Goal: Transaction & Acquisition: Purchase product/service

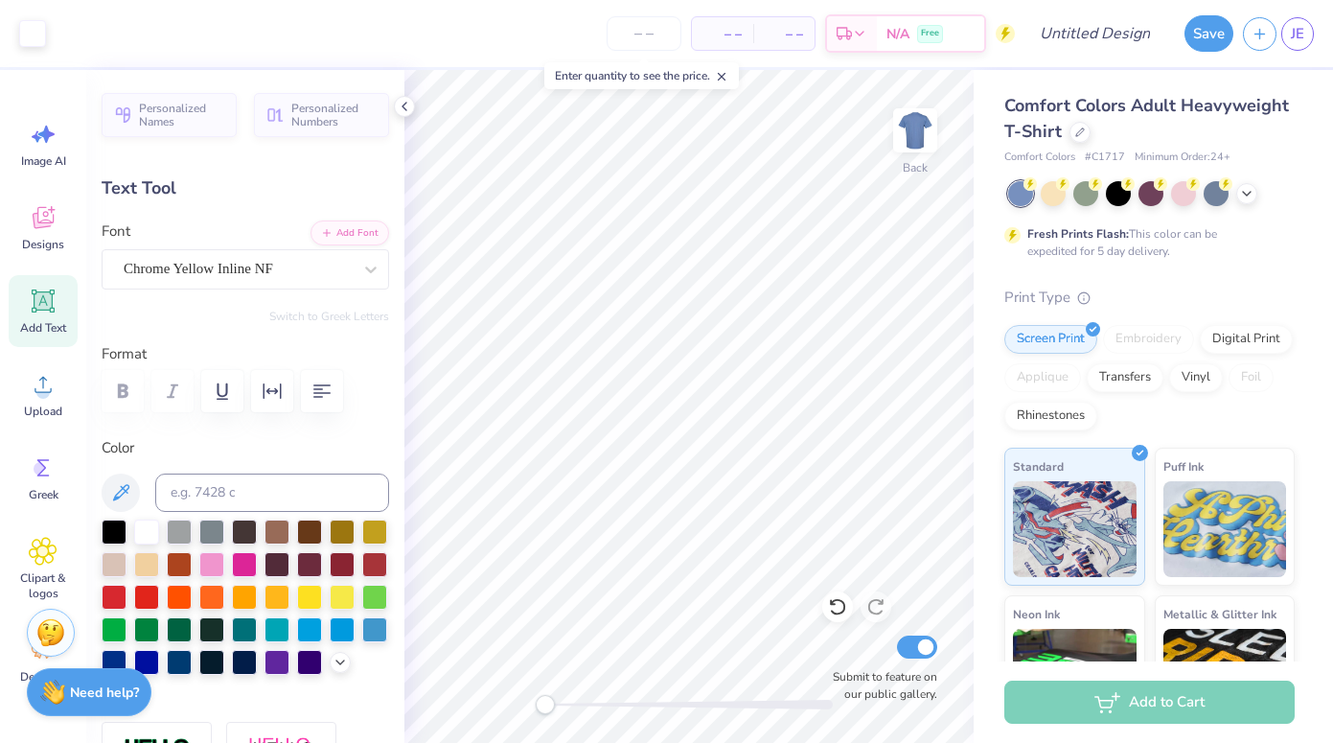
scroll to position [209, 0]
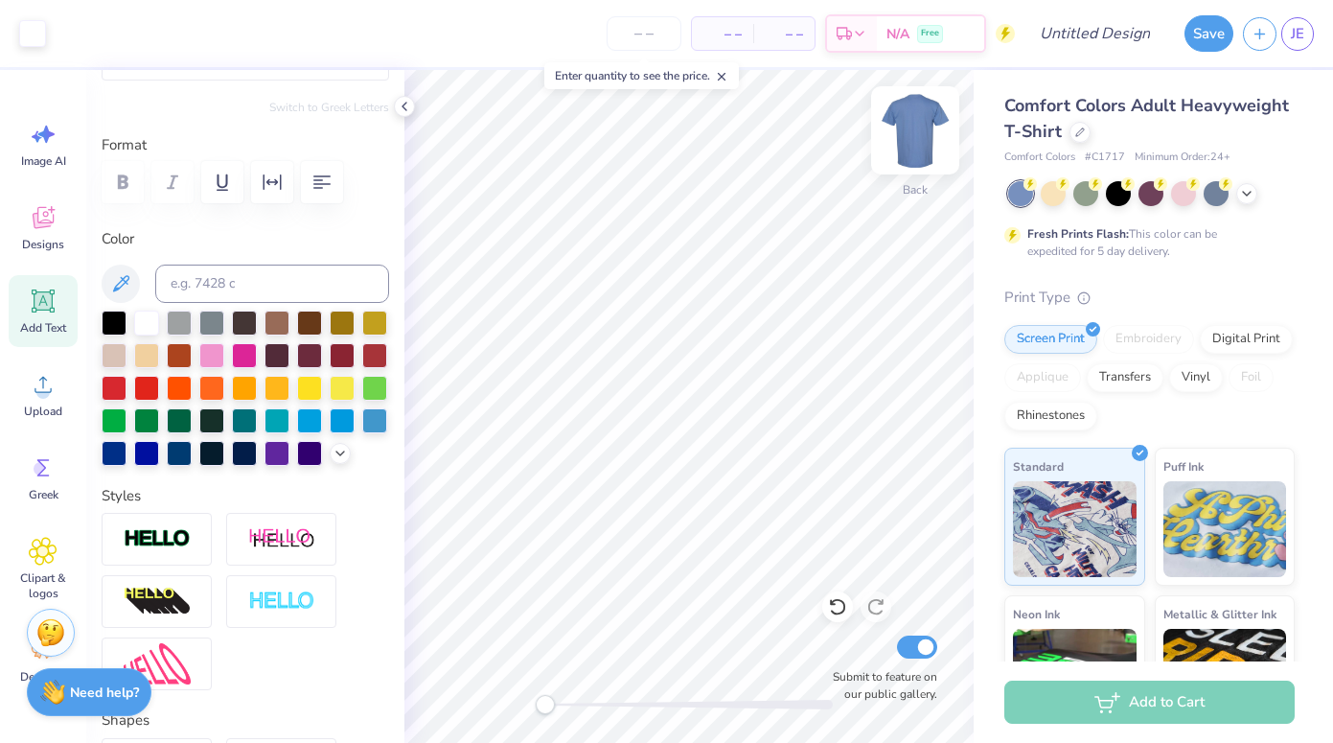
type input "12.81"
type input "0.86"
type input "8.10"
click at [402, 101] on icon at bounding box center [404, 106] width 15 height 15
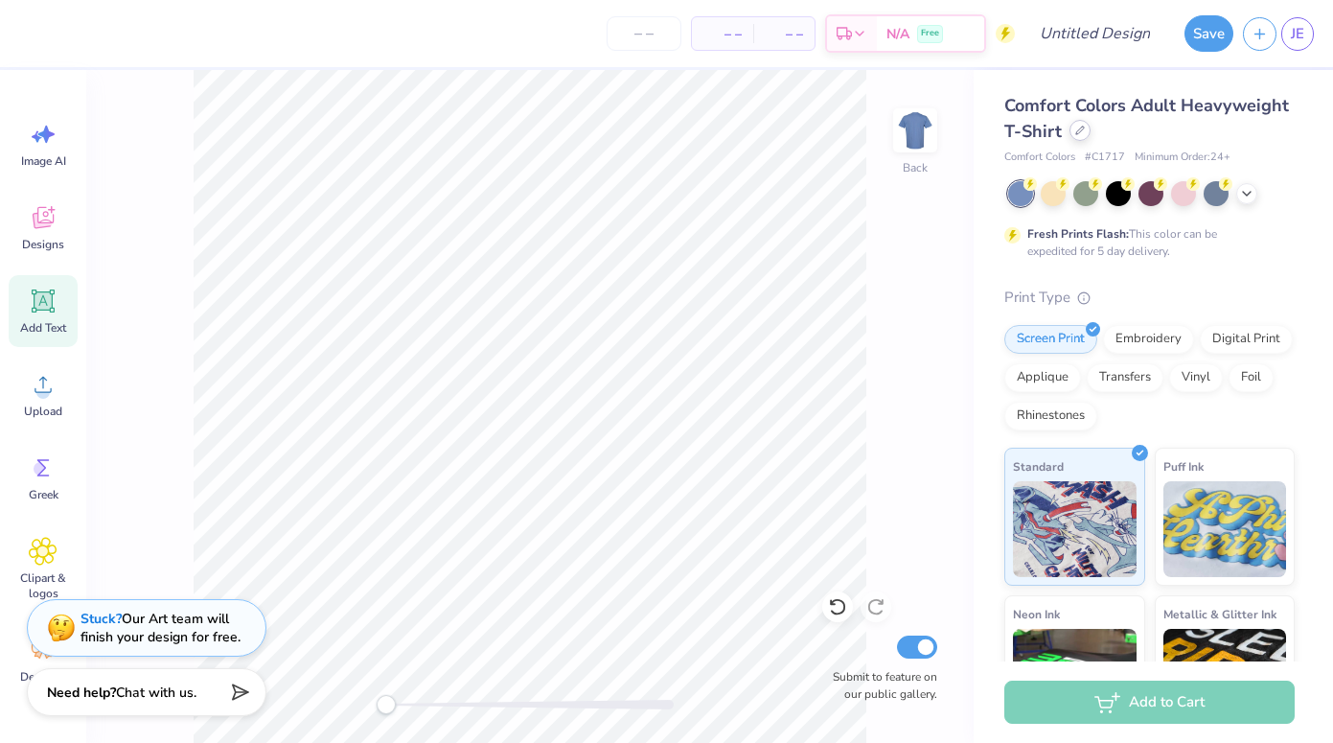
click at [1091, 130] on div at bounding box center [1080, 130] width 21 height 21
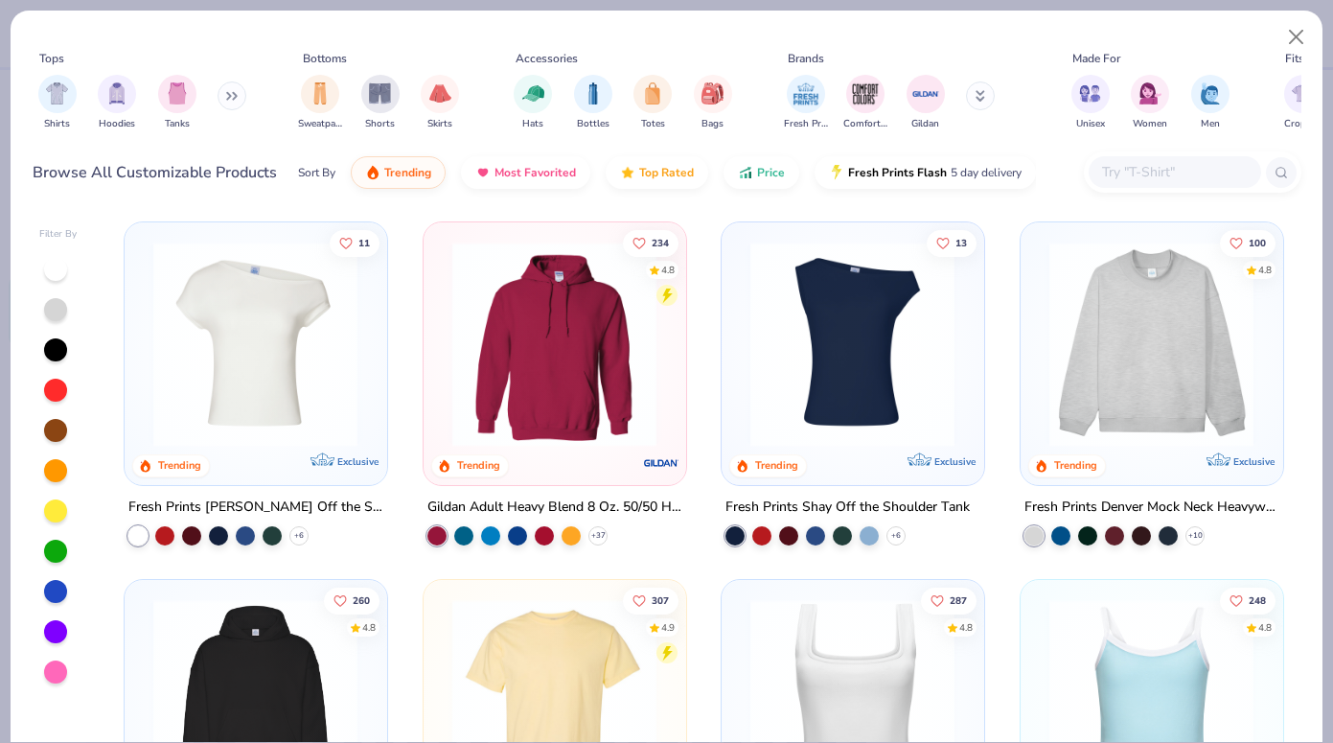
click at [1140, 172] on input "text" at bounding box center [1174, 172] width 148 height 22
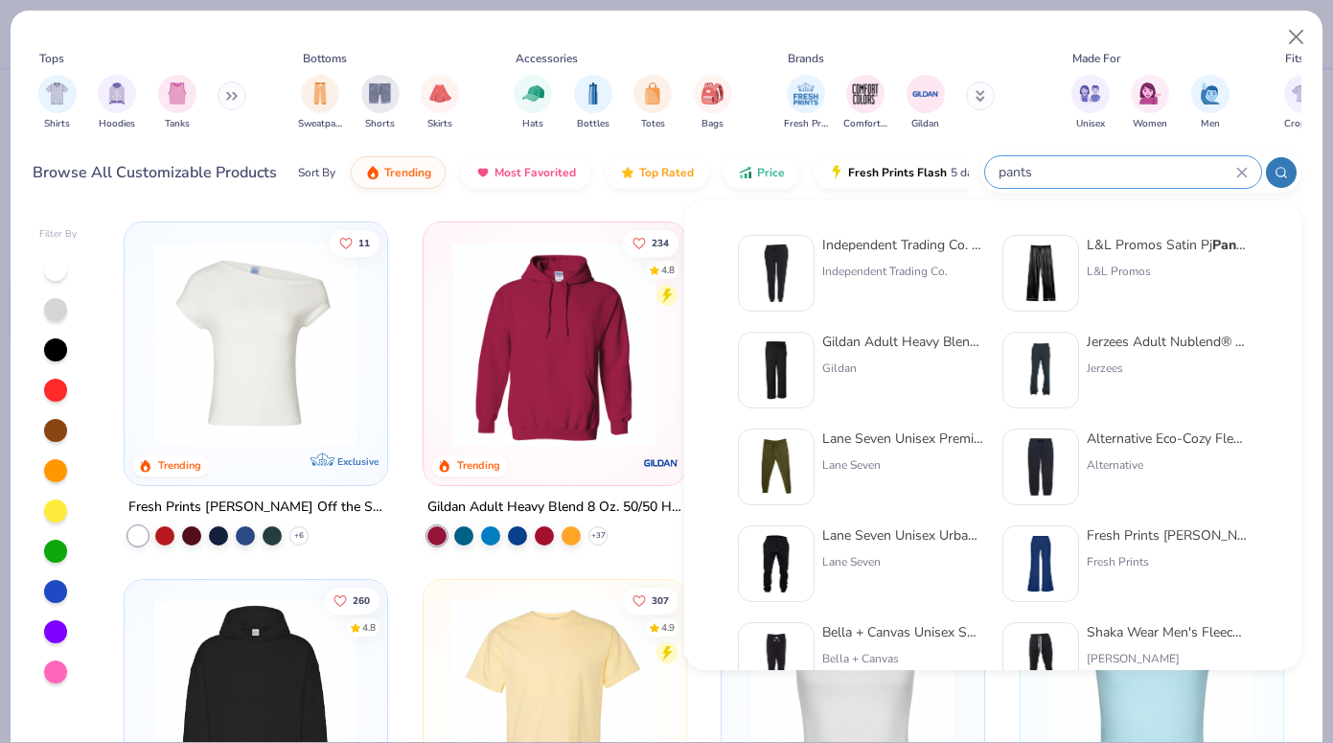
type input "pants"
click at [795, 361] on img at bounding box center [776, 369] width 59 height 59
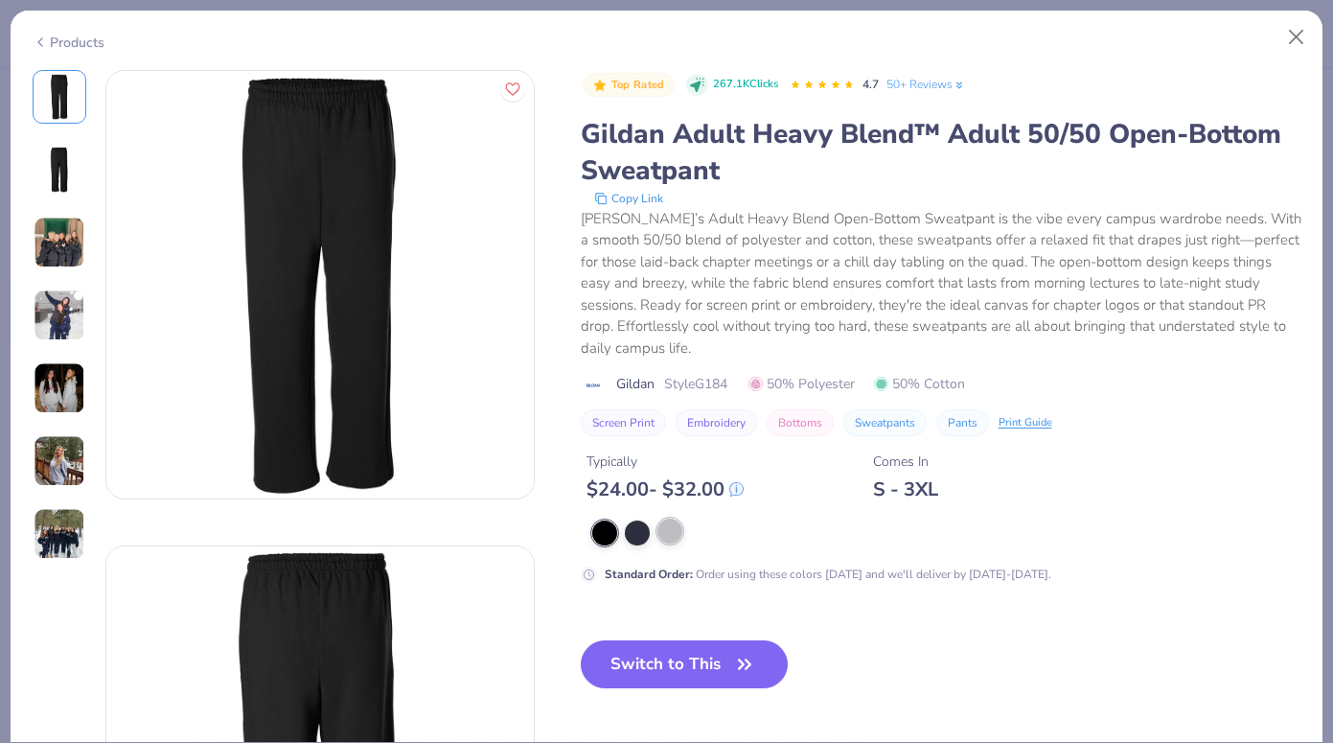
click at [678, 534] on div at bounding box center [669, 530] width 25 height 25
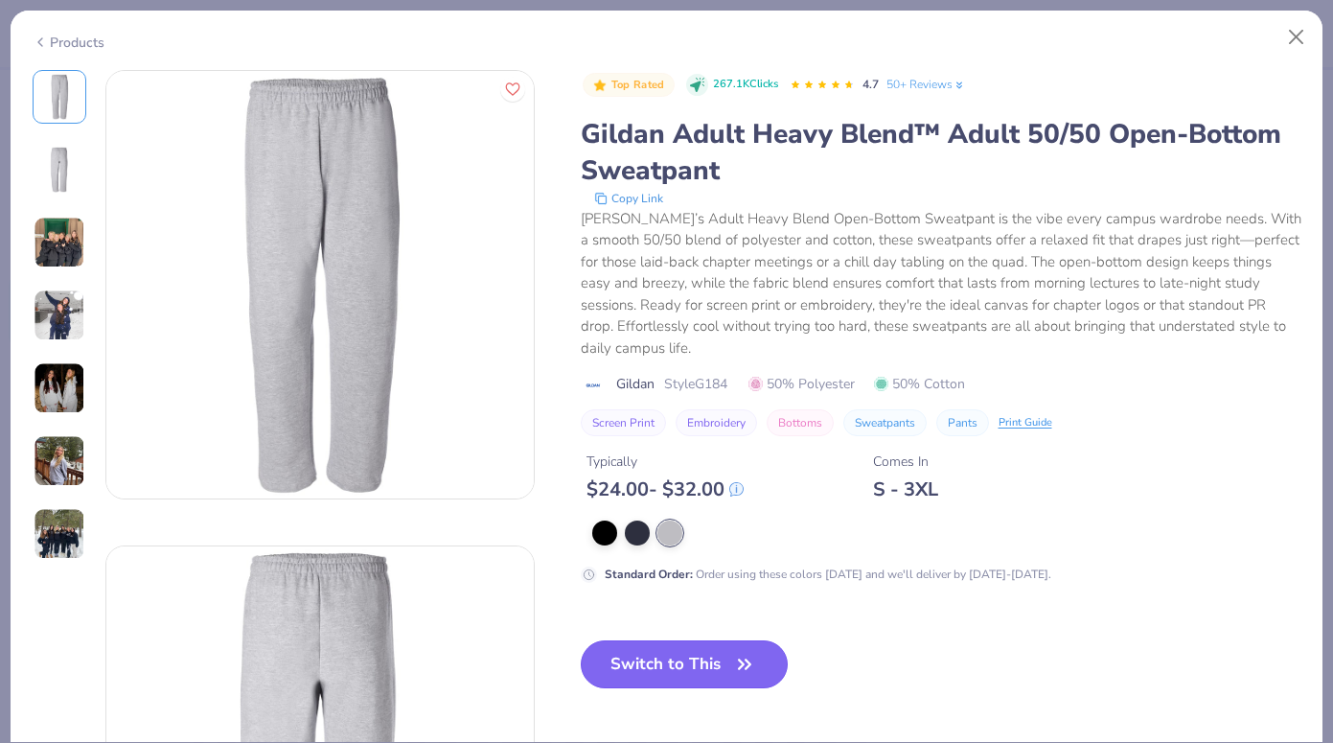
click at [664, 656] on button "Switch to This" at bounding box center [685, 664] width 208 height 48
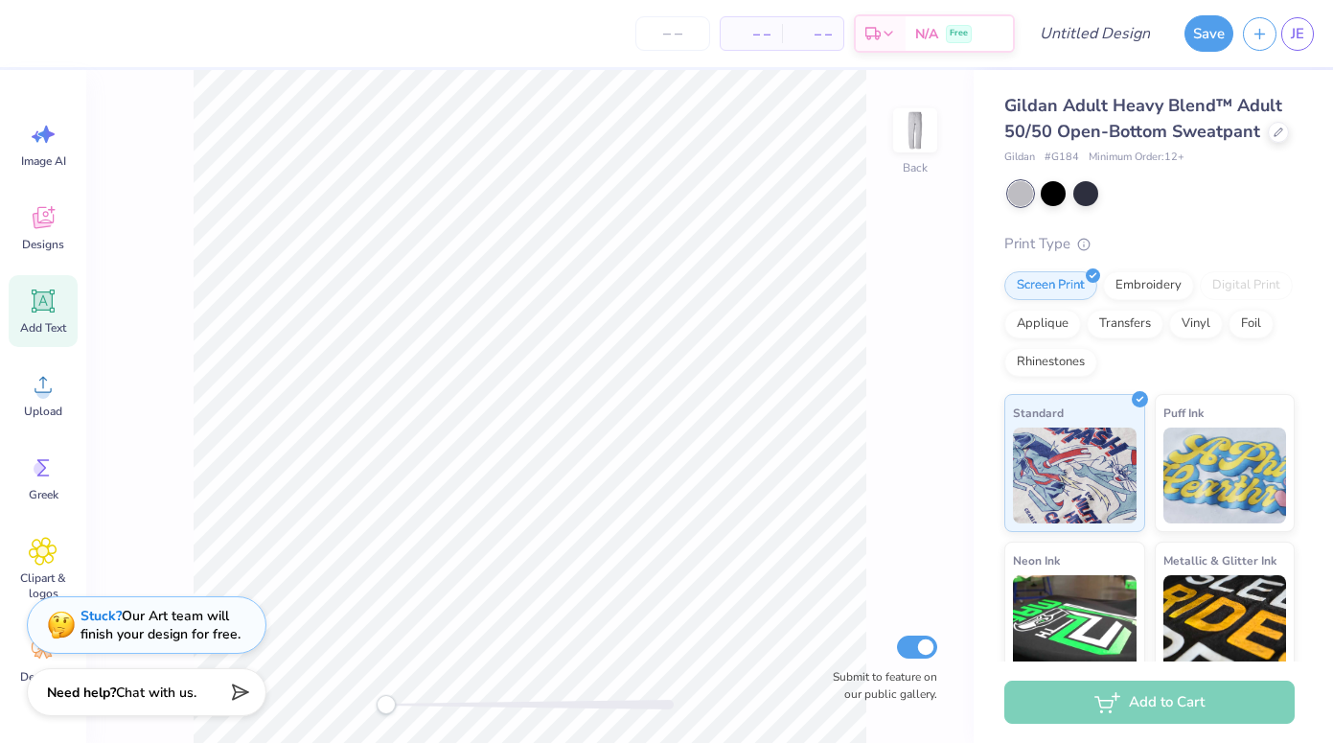
click at [83, 611] on strong "Stuck?" at bounding box center [101, 616] width 41 height 18
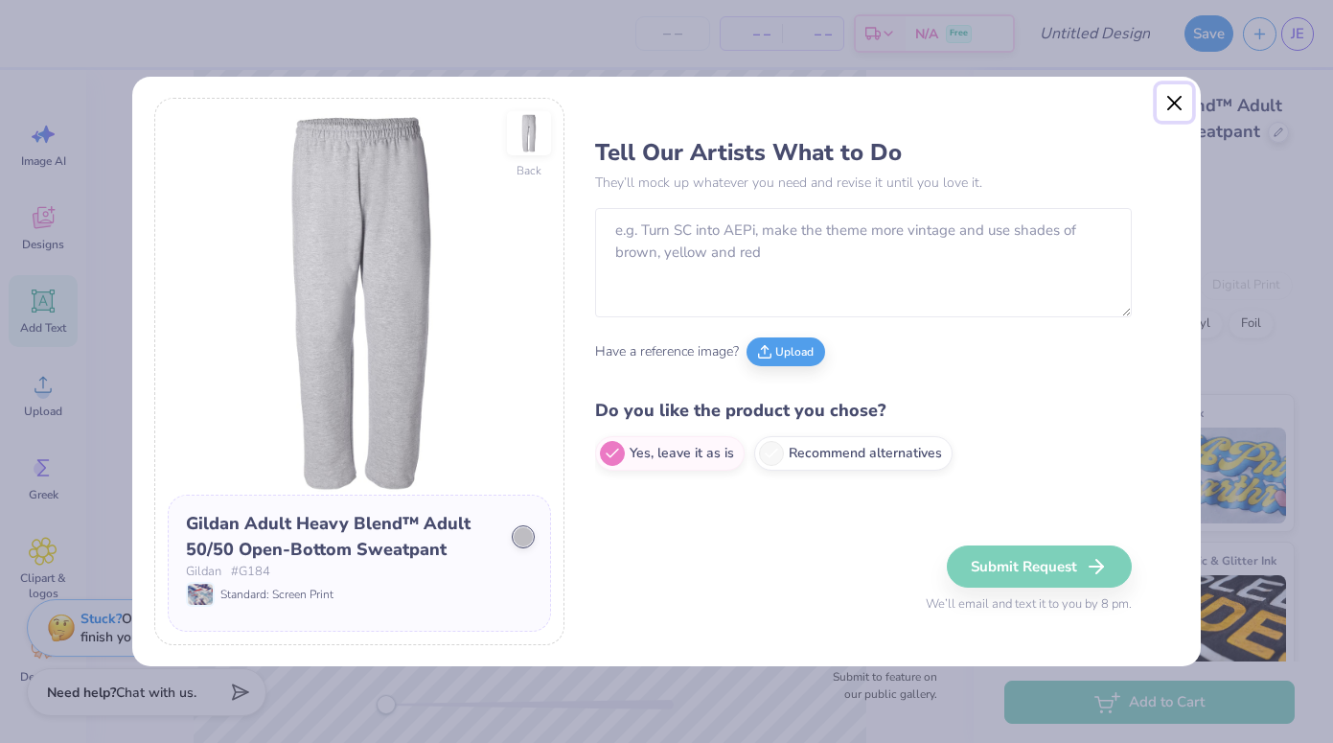
click at [1177, 102] on button "Close" at bounding box center [1175, 102] width 36 height 36
